Goal: Information Seeking & Learning: Learn about a topic

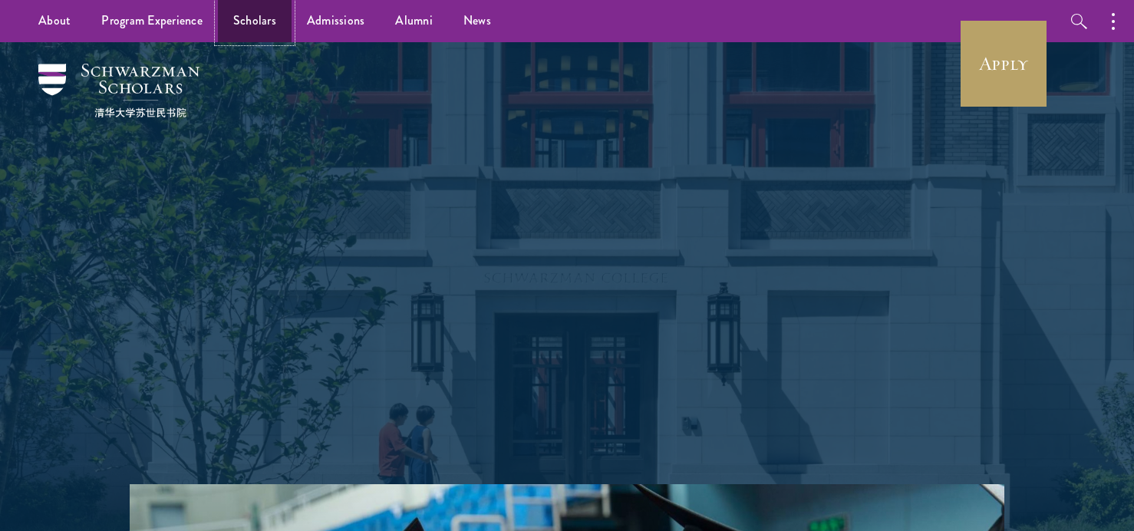
click at [242, 17] on link "Scholars" at bounding box center [255, 21] width 74 height 42
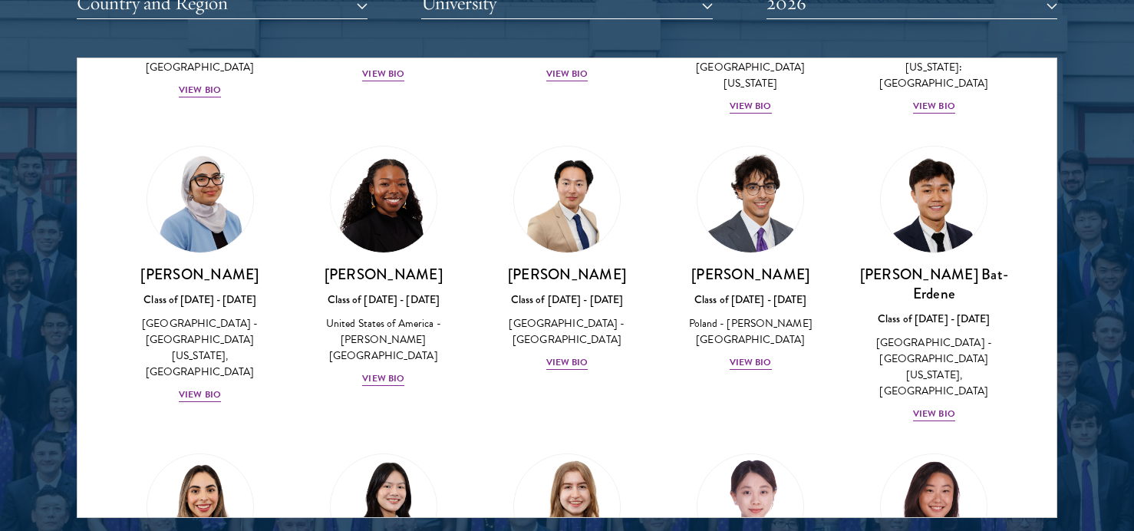
scroll to position [7263, 0]
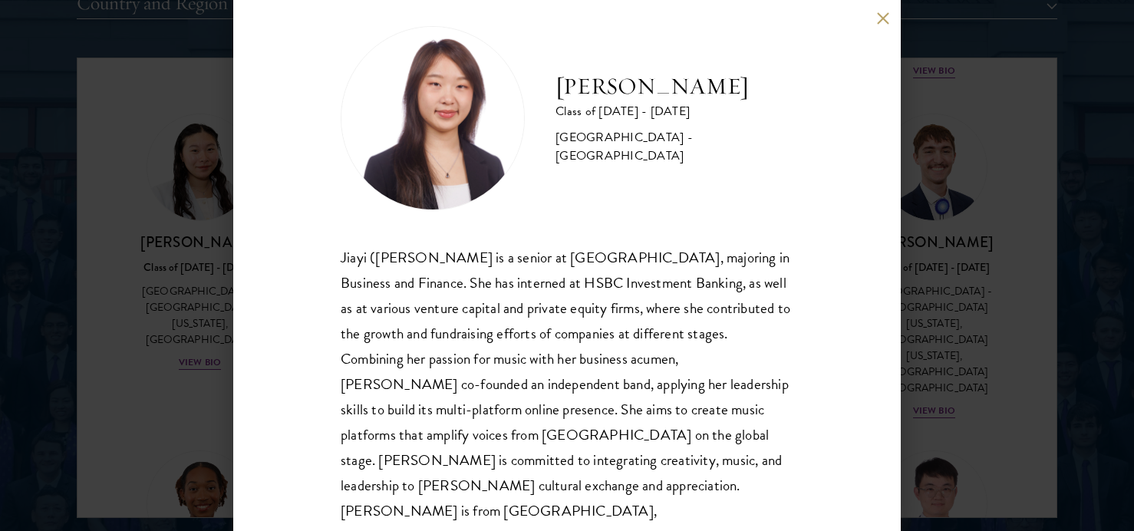
scroll to position [21, 0]
click at [1029, 357] on div "[PERSON_NAME] Class of [DATE] - [DATE] [GEOGRAPHIC_DATA] - [GEOGRAPHIC_DATA] [P…" at bounding box center [567, 265] width 1134 height 531
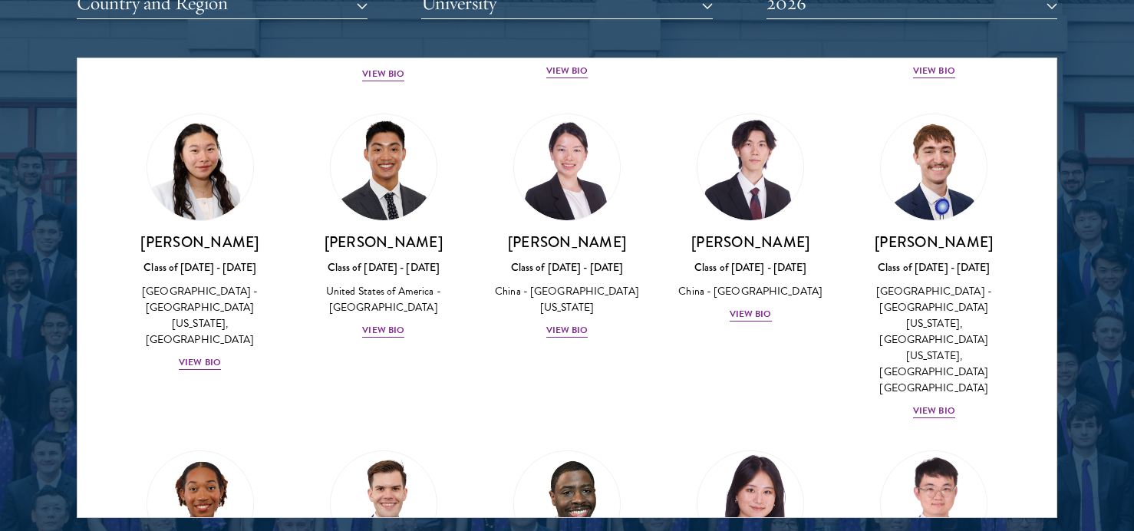
scroll to position [4804, 0]
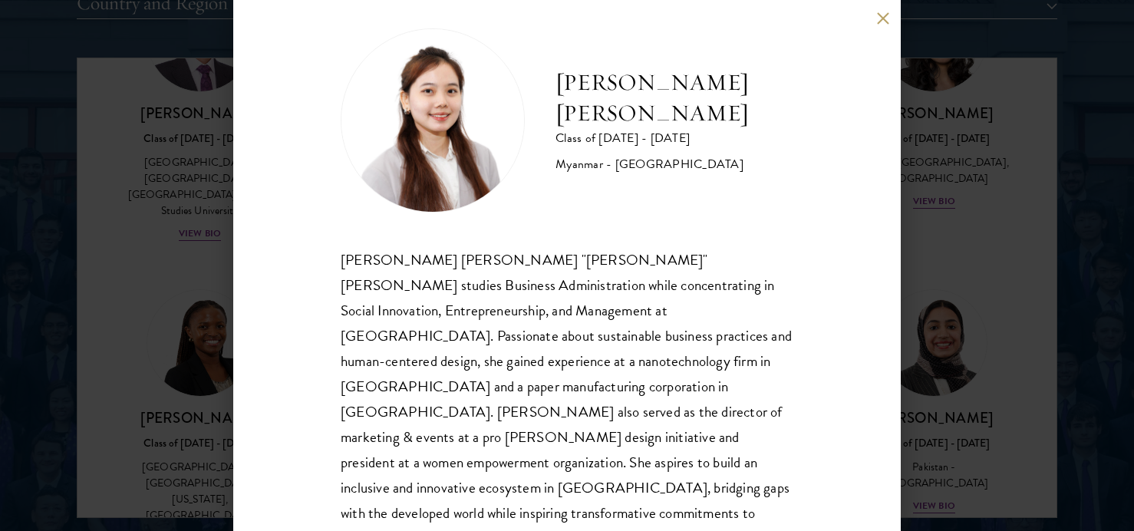
scroll to position [27, 0]
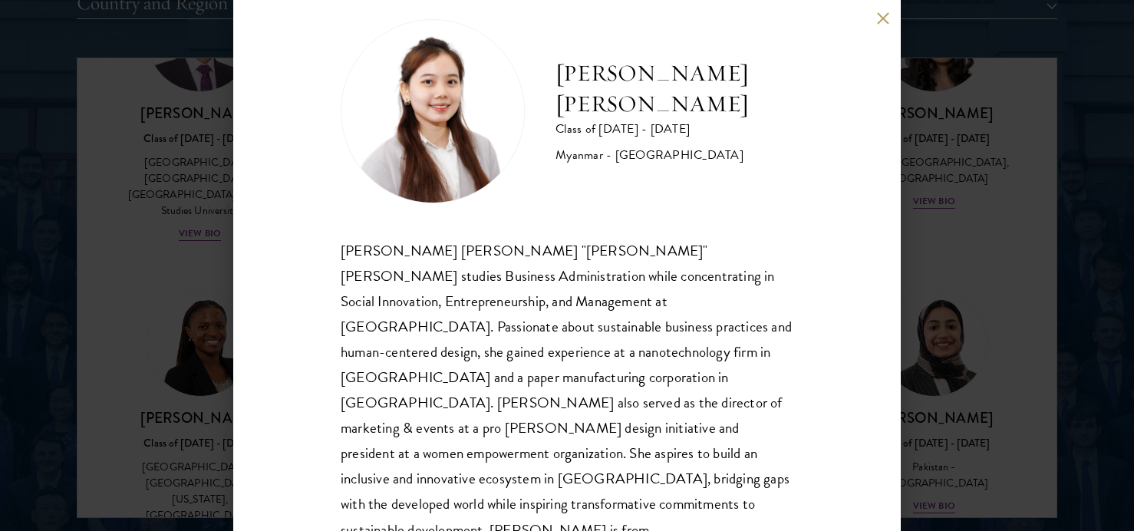
click at [939, 309] on div "[PERSON_NAME] [PERSON_NAME] Class of [DATE] - [DATE] [GEOGRAPHIC_DATA] - [GEOGR…" at bounding box center [567, 265] width 1134 height 531
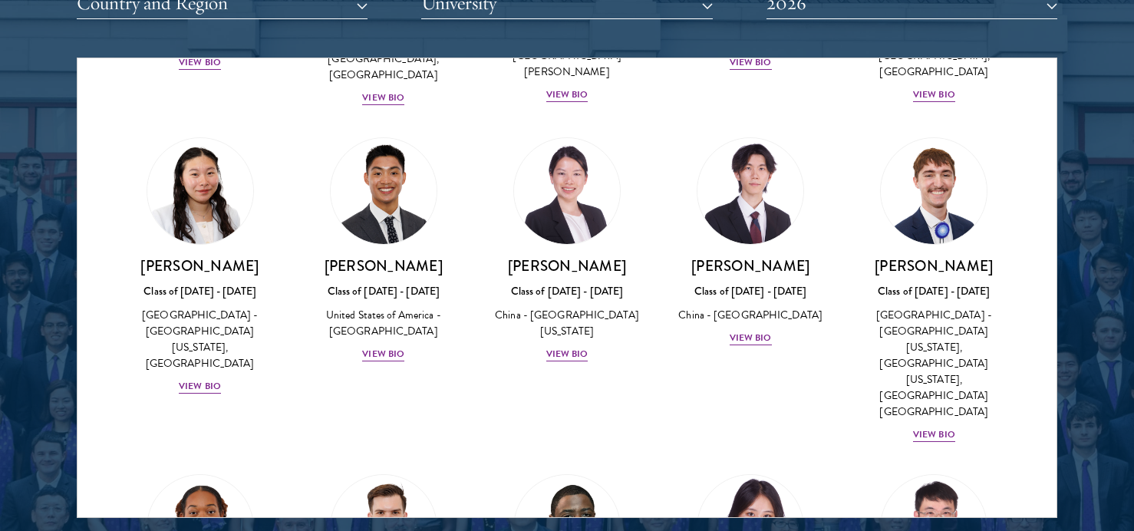
scroll to position [3490, 0]
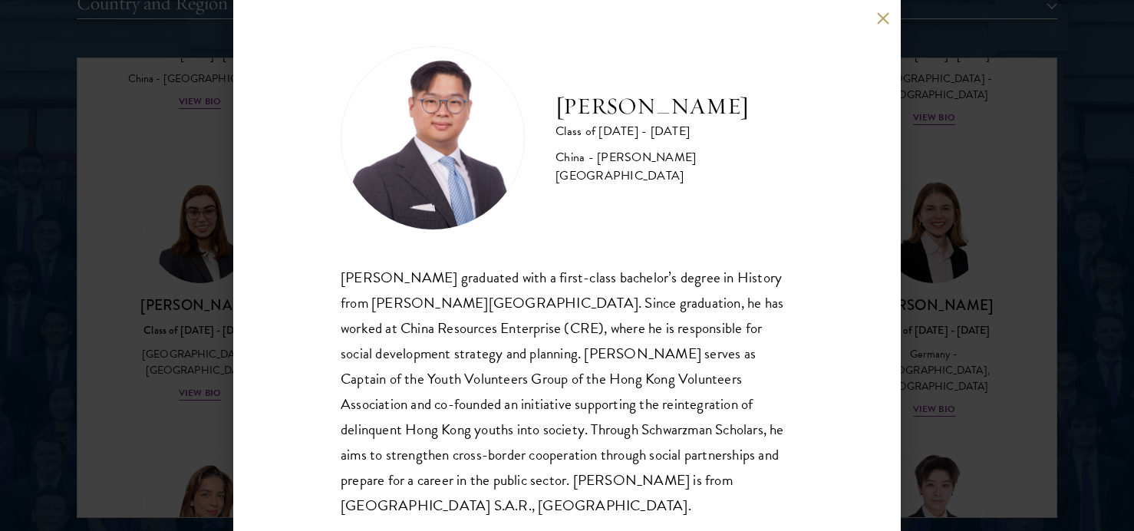
scroll to position [8, 0]
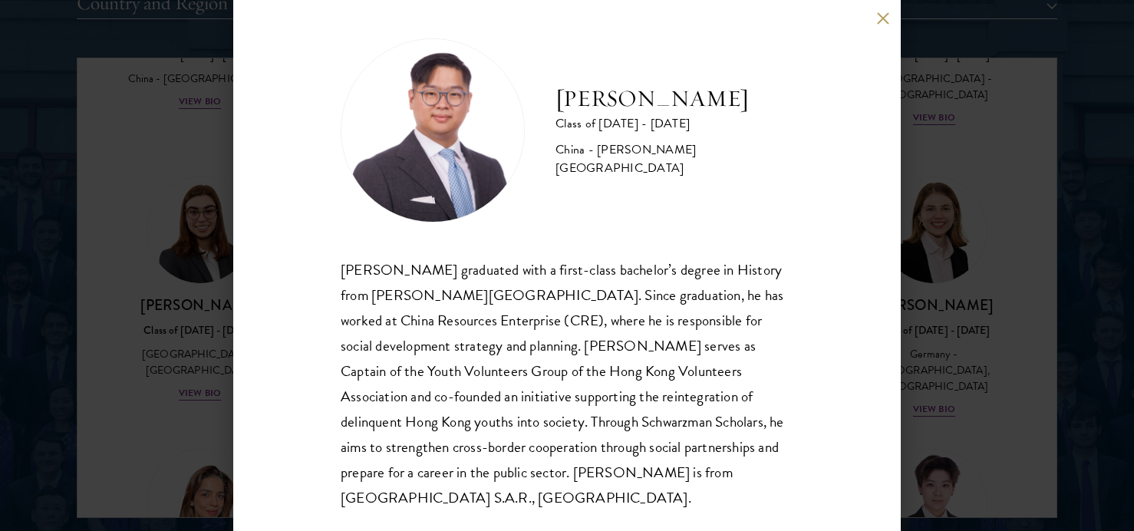
click at [970, 210] on div "[PERSON_NAME] Class of [DATE] - [DATE] [GEOGRAPHIC_DATA] - [PERSON_NAME][GEOGRA…" at bounding box center [567, 265] width 1134 height 531
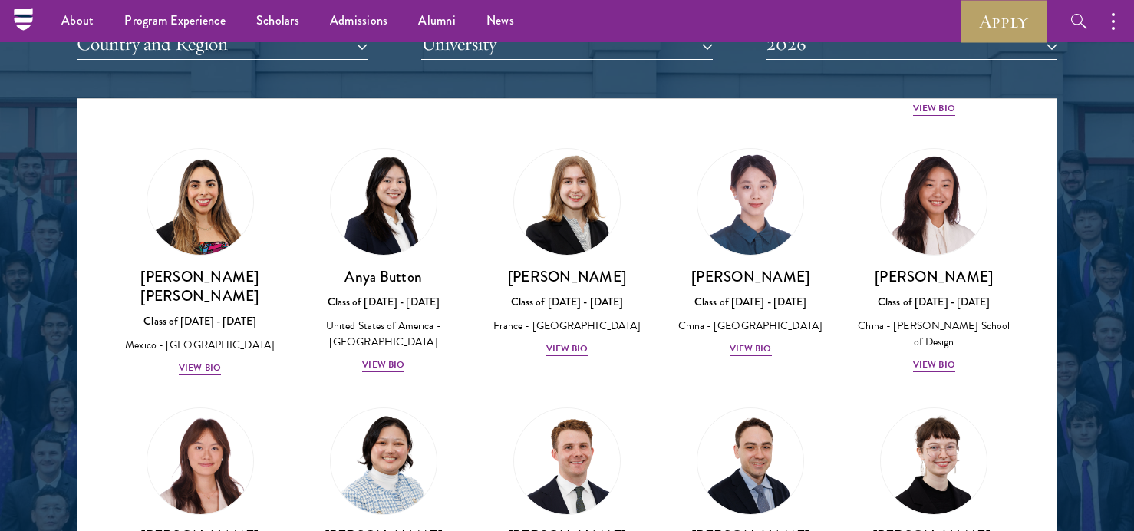
scroll to position [1202, 0]
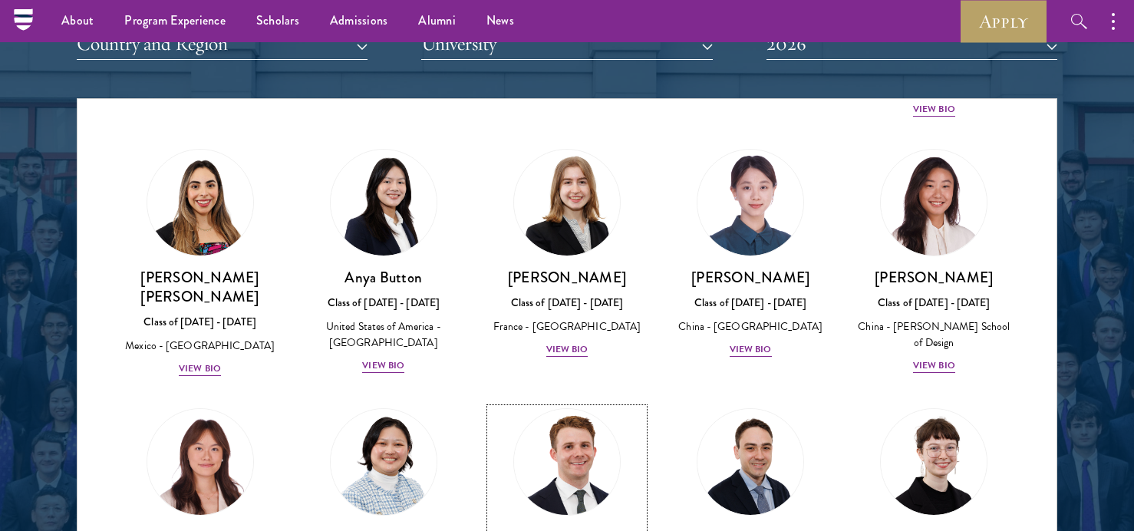
click at [596, 404] on img at bounding box center [567, 462] width 117 height 117
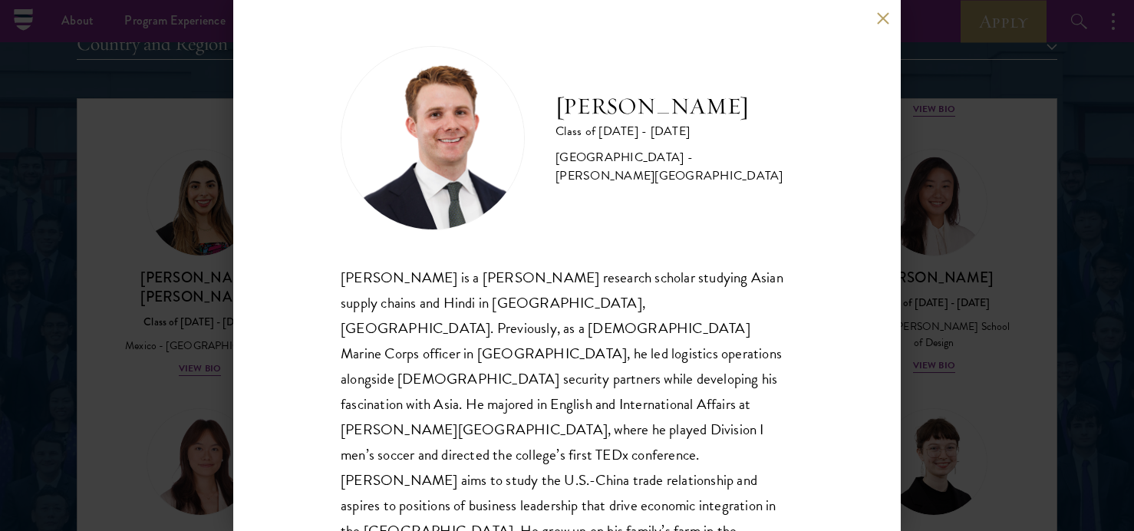
click at [988, 303] on div "[PERSON_NAME] Class of [DATE] - [DATE] [GEOGRAPHIC_DATA] - [PERSON_NAME][GEOGRA…" at bounding box center [567, 265] width 1134 height 531
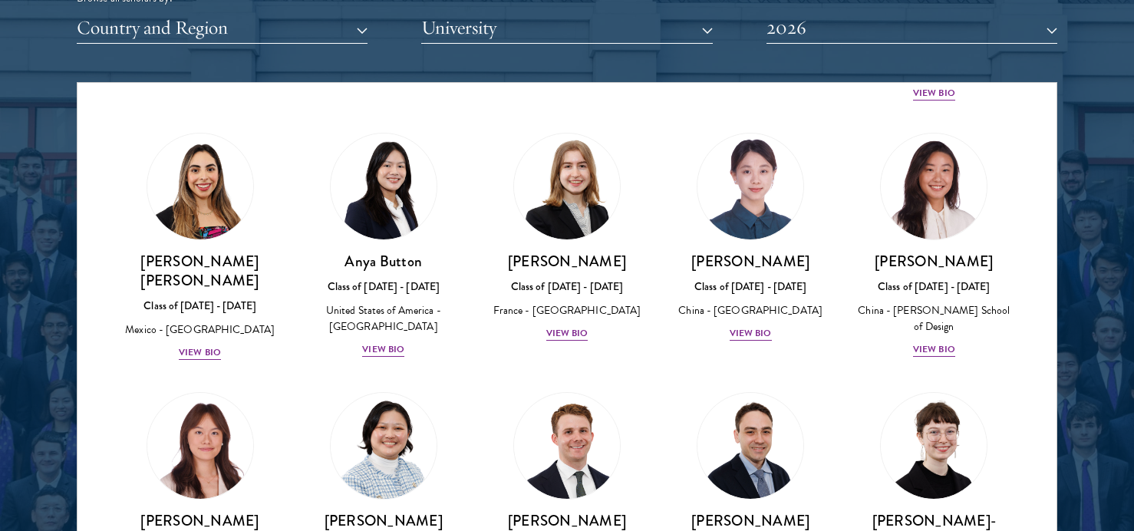
scroll to position [7239, 0]
